Goal: Transaction & Acquisition: Subscribe to service/newsletter

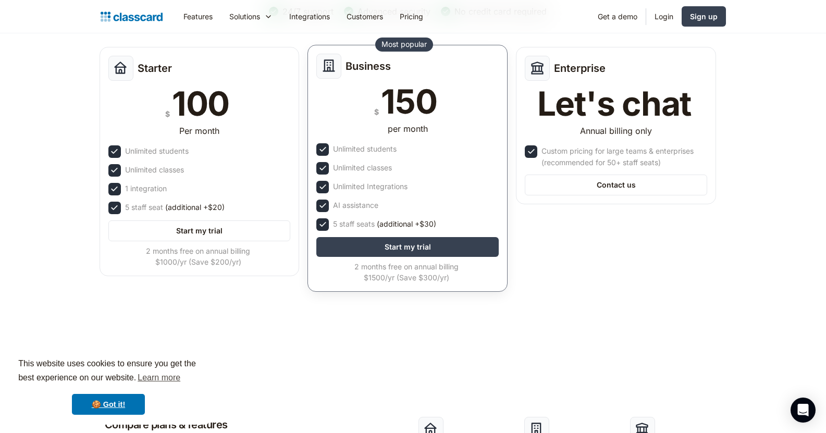
scroll to position [139, 0]
click at [367, 222] on div "5 staff seats (additional +$30)" at bounding box center [384, 223] width 103 height 11
click at [386, 224] on span "(additional +$30)" at bounding box center [406, 223] width 59 height 11
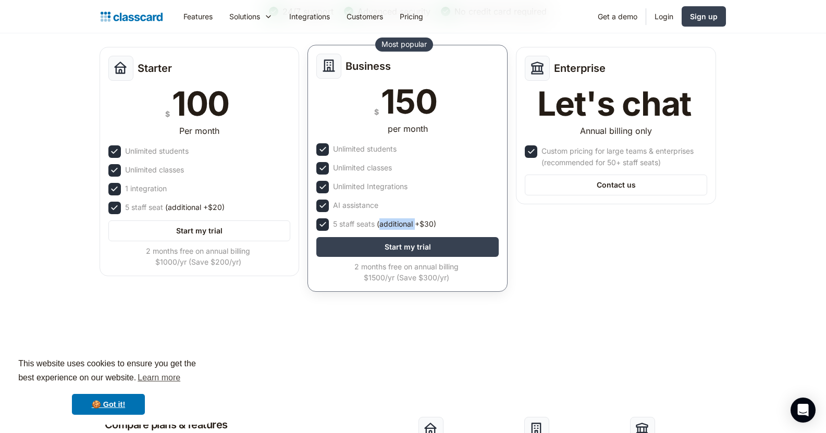
click at [386, 224] on span "(additional +$30)" at bounding box center [406, 223] width 59 height 11
click at [425, 223] on span "(additional +$30)" at bounding box center [406, 223] width 59 height 11
drag, startPoint x: 416, startPoint y: 223, endPoint x: 437, endPoint y: 225, distance: 21.5
click at [436, 225] on span "(additional +$30)" at bounding box center [406, 223] width 59 height 11
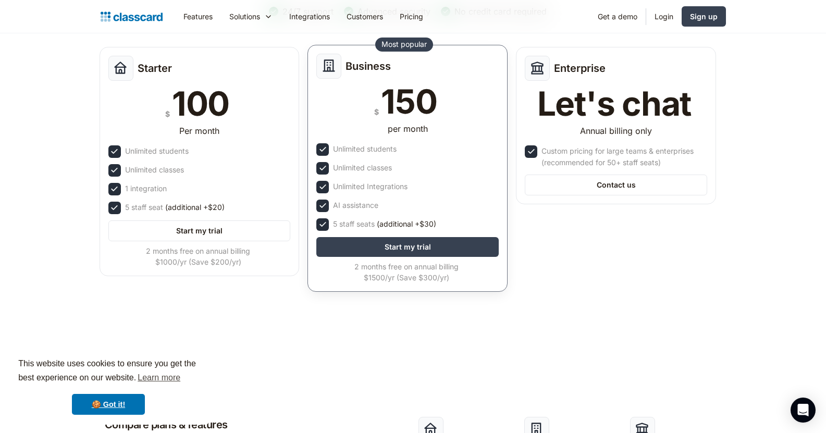
click at [392, 225] on span "(additional +$30)" at bounding box center [406, 223] width 59 height 11
drag, startPoint x: 334, startPoint y: 226, endPoint x: 399, endPoint y: 194, distance: 72.5
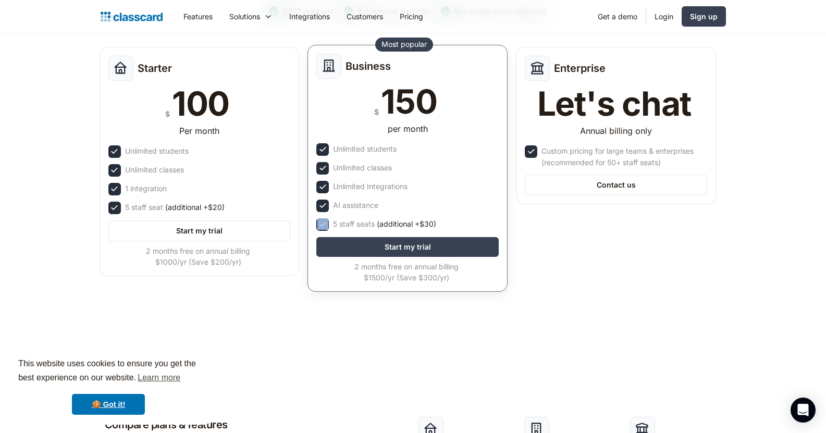
click at [399, 194] on div "Business $ 150 per month Unlimited students Unlimited classes Unlimited Integra…" at bounding box center [407, 168] width 200 height 247
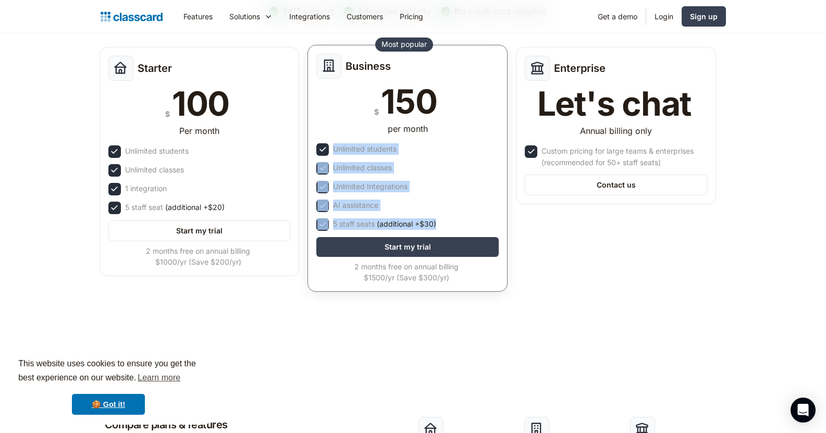
drag, startPoint x: 336, startPoint y: 150, endPoint x: 436, endPoint y: 227, distance: 126.7
click at [436, 227] on div "Business $ 150 per month Unlimited students Unlimited classes Unlimited Integra…" at bounding box center [407, 168] width 200 height 247
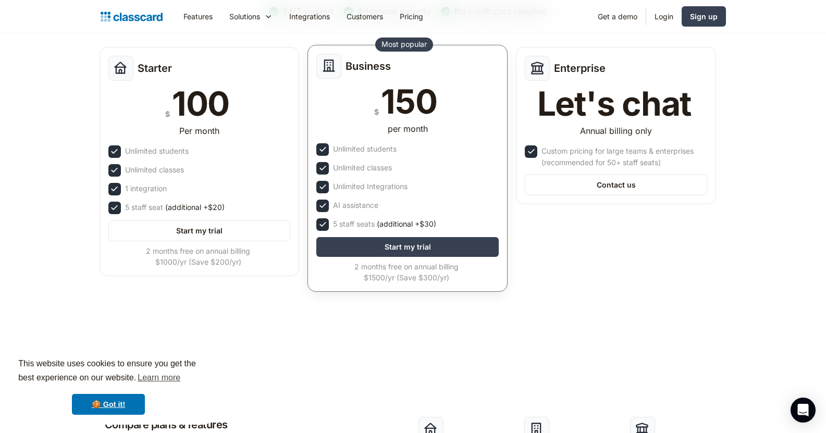
click at [414, 273] on div "2 months free on annual billing $1500/yr (Save $300/yr)" at bounding box center [406, 272] width 180 height 22
drag, startPoint x: 414, startPoint y: 273, endPoint x: 410, endPoint y: 267, distance: 6.7
click at [410, 267] on div "2 months free on annual billing $1500/yr (Save $300/yr)" at bounding box center [406, 272] width 180 height 22
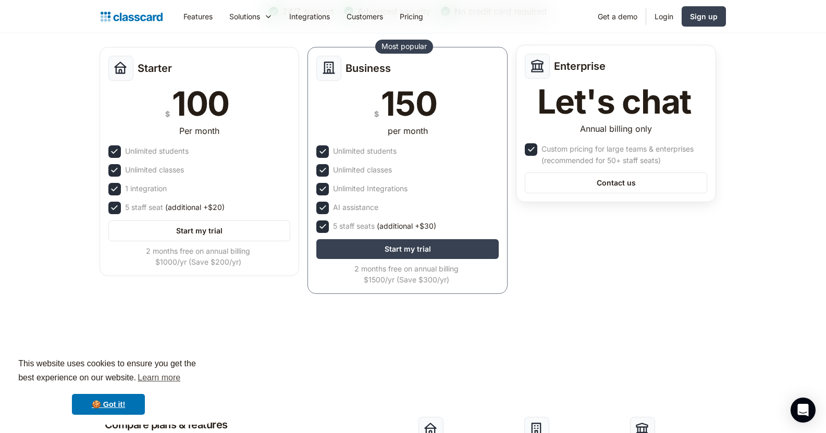
click at [537, 147] on div at bounding box center [531, 149] width 13 height 13
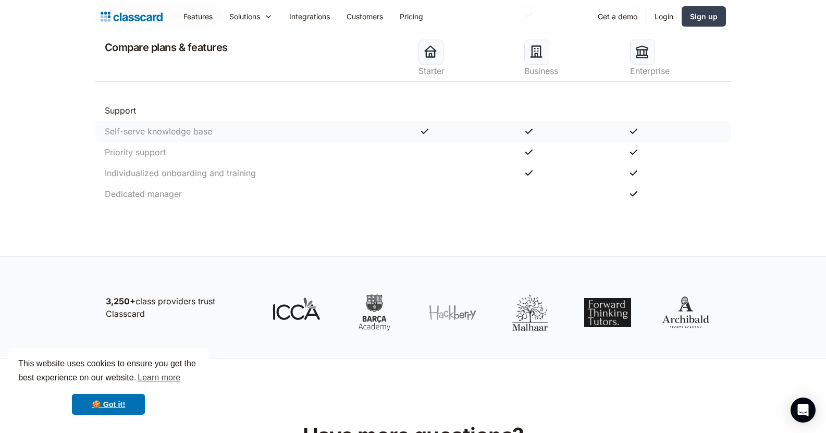
scroll to position [1228, 0]
